Goal: Task Accomplishment & Management: Manage account settings

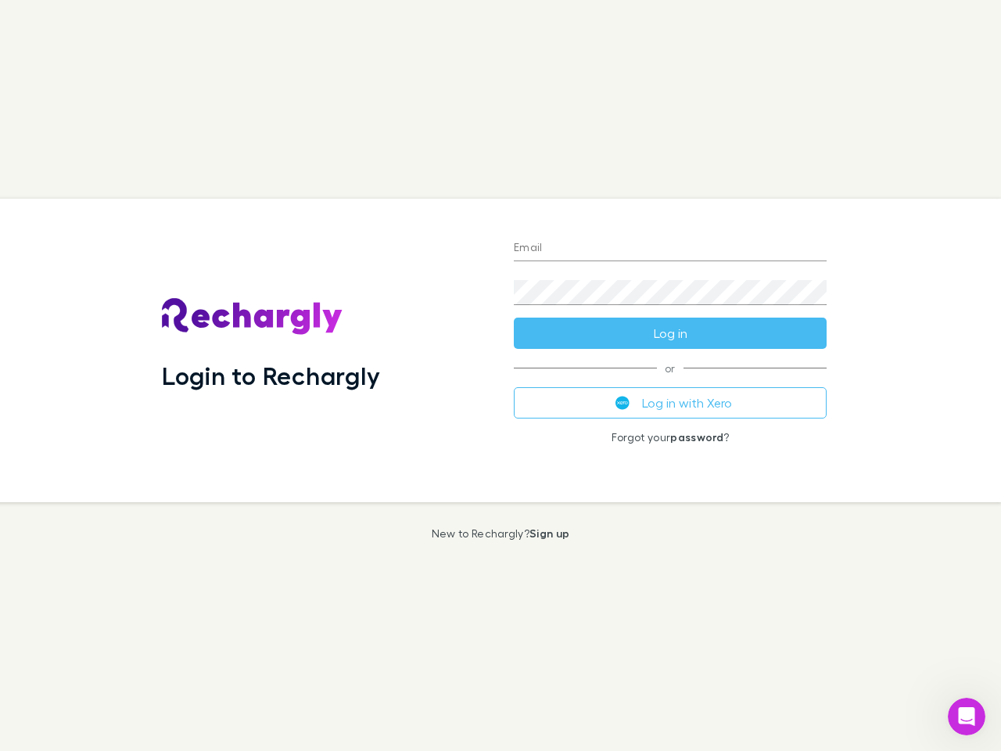
click at [500, 375] on div "Login to Rechargly" at bounding box center [325, 350] width 352 height 303
click at [670, 249] on input "Email" at bounding box center [670, 248] width 313 height 25
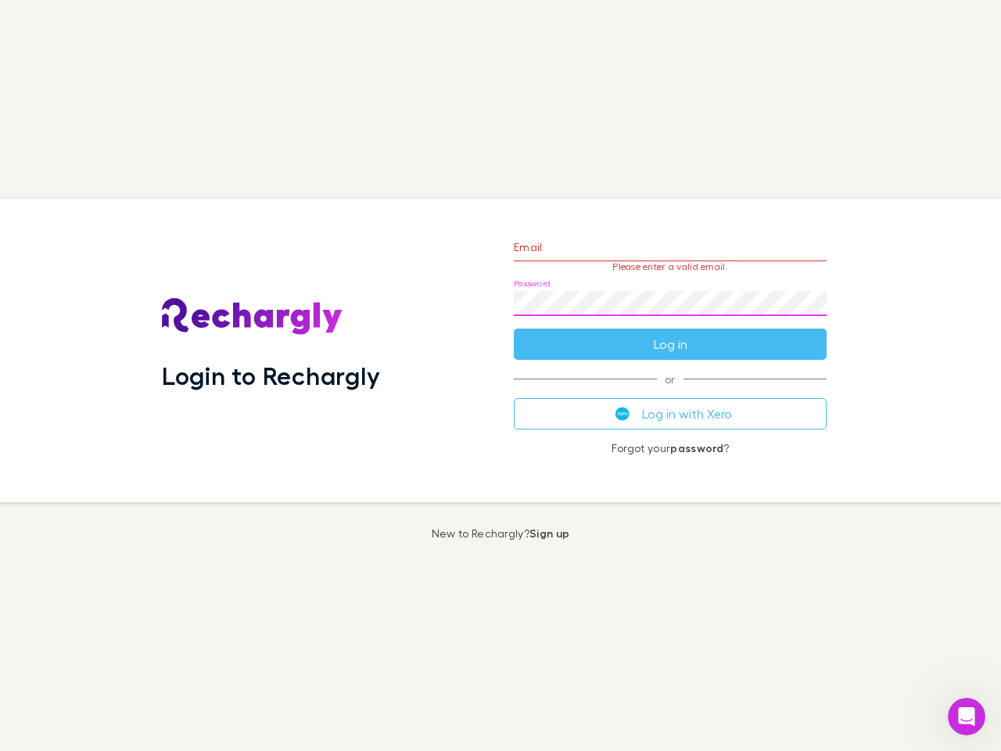
click at [670, 333] on form "Email Please enter a valid email. Password Log in" at bounding box center [670, 292] width 313 height 136
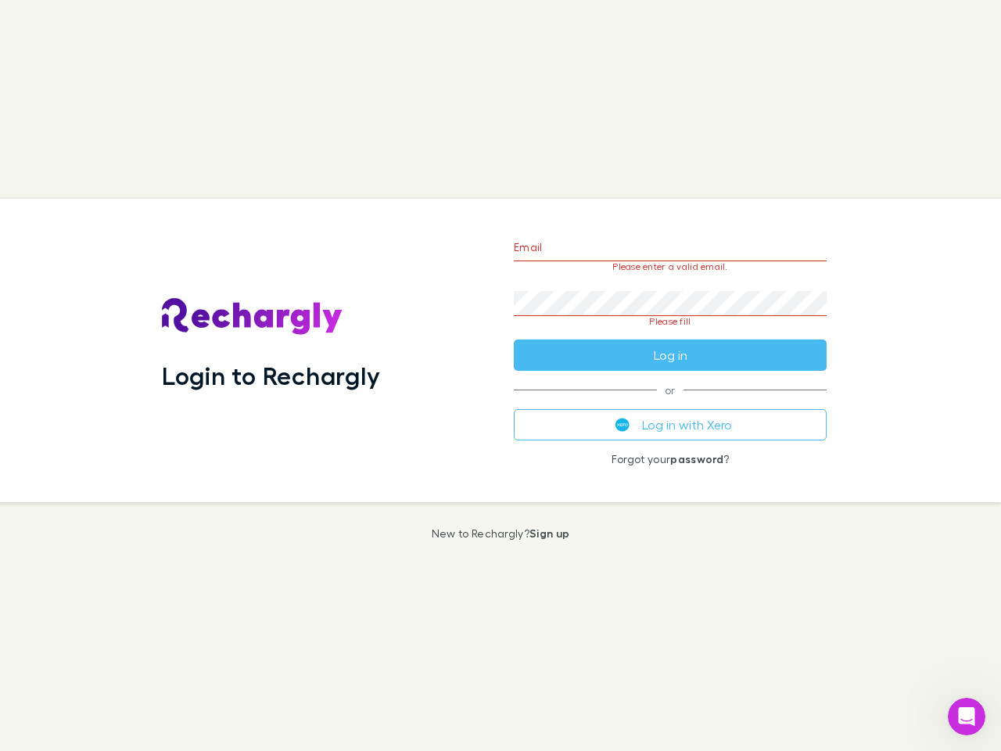
click at [670, 403] on div "Email Please enter a valid email. Password Please fill Log in or Log in with Xe…" at bounding box center [670, 350] width 338 height 303
